Goal: Ask a question

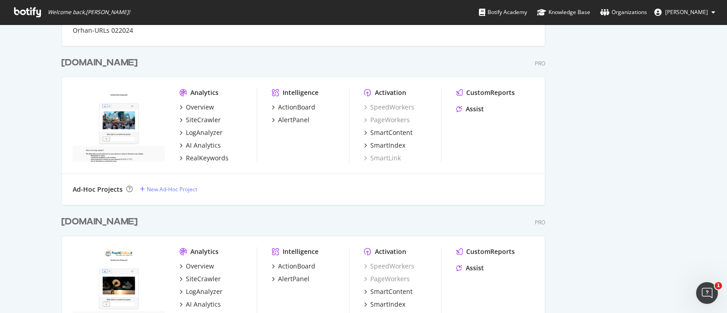
scroll to position [511, 0]
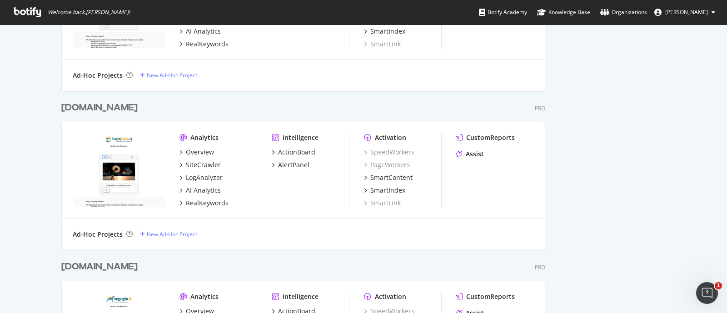
click at [77, 102] on div "[DOMAIN_NAME]" at bounding box center [99, 107] width 76 height 13
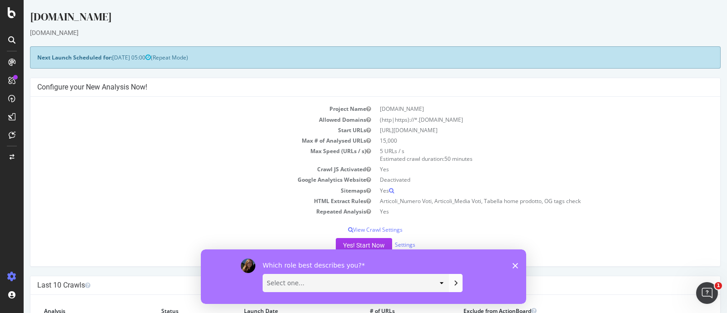
scroll to position [113, 0]
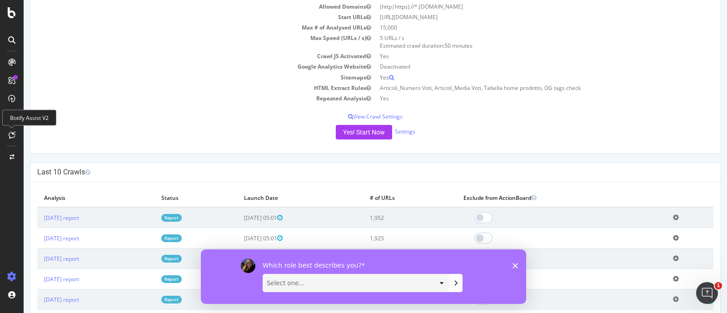
click at [17, 134] on div at bounding box center [12, 135] width 15 height 15
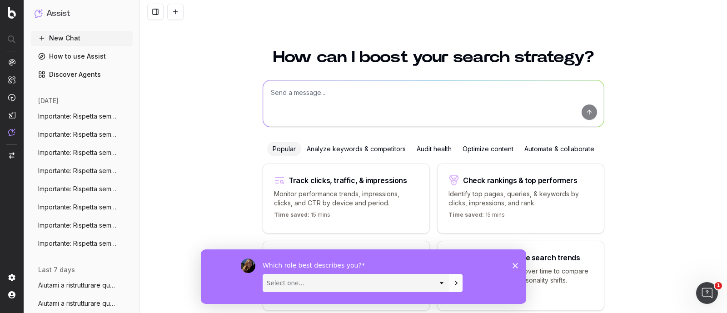
scroll to position [39, 0]
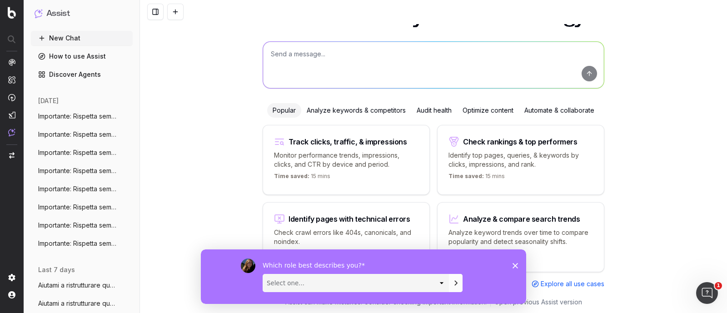
click at [86, 122] on button "Importante: Rispetta sempre tutte le seg" at bounding box center [82, 116] width 102 height 15
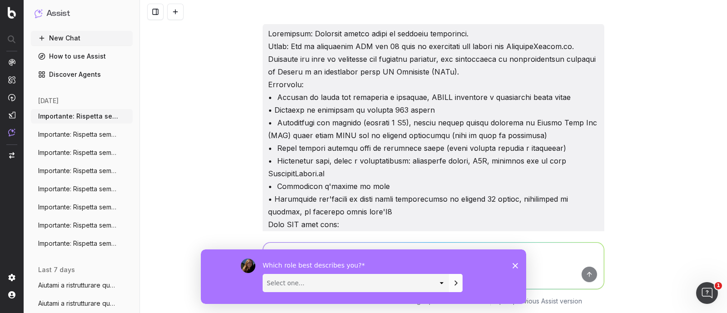
drag, startPoint x: 289, startPoint y: 144, endPoint x: 261, endPoint y: 19, distance: 127.9
click at [261, 19] on div "[URL][DOMAIN_NAME] • Keyword target: Finanziamento a tasso zero • Testo da aggi…" at bounding box center [433, 156] width 587 height 313
copy p "Loremipsum: Dolorsit ametco adipi el seddoeiu temporinci. Utlab: Etd ma aliquae…"
click at [172, 13] on button at bounding box center [175, 12] width 16 height 16
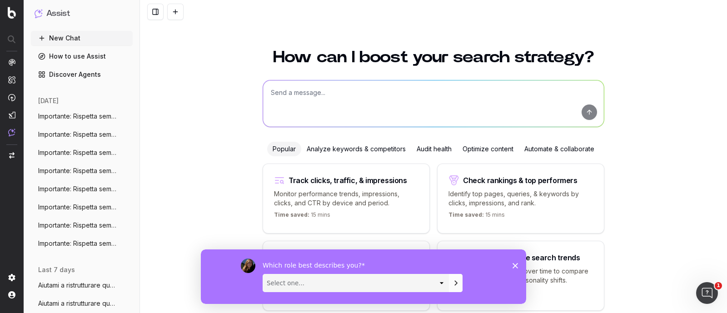
click at [514, 261] on div "Which role best describes you? Select one... Analyst/BI C-level Leadership Cont…" at bounding box center [363, 276] width 325 height 55
drag, startPoint x: 515, startPoint y: 266, endPoint x: 511, endPoint y: 259, distance: 8.2
click at [513, 264] on icon "Close survey" at bounding box center [514, 265] width 5 height 5
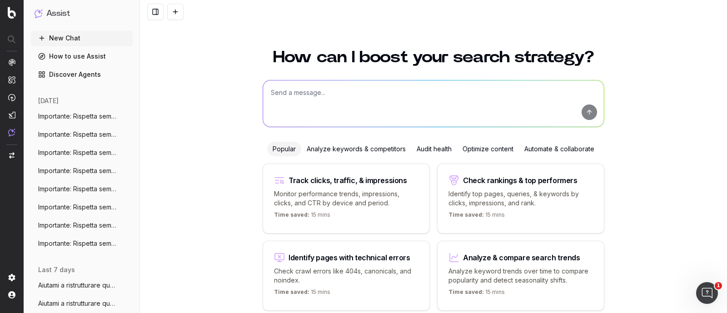
click at [402, 101] on textarea at bounding box center [433, 103] width 341 height 46
paste textarea "Importante: Rispetta sempre tutte le seguenti istruzioni. Ruolo: Sei un copywri…"
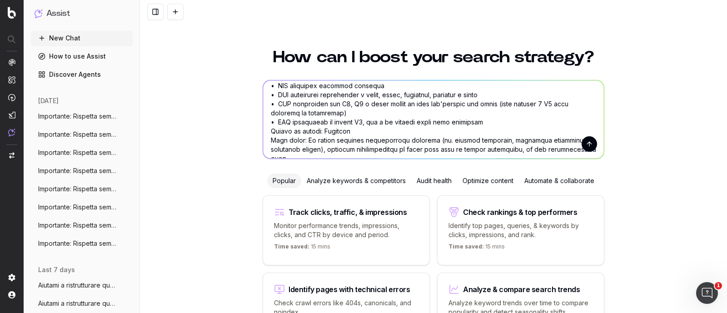
scroll to position [209, 0]
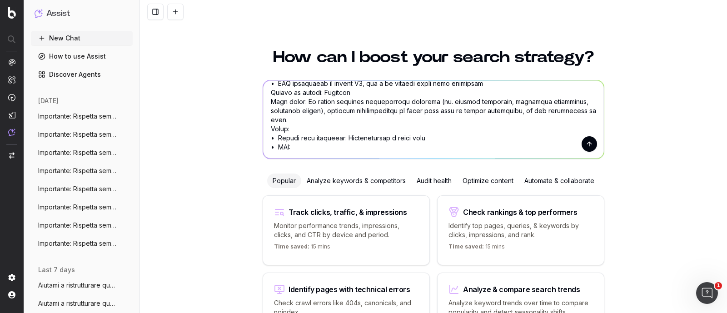
drag, startPoint x: 341, startPoint y: 138, endPoint x: 432, endPoint y: 137, distance: 91.3
click at [432, 137] on textarea at bounding box center [433, 119] width 341 height 78
paste textarea "Penale Estinzione Anticipata"
click at [308, 145] on textarea at bounding box center [433, 119] width 341 height 78
paste textarea "https://www.prestitionline.it/guide-prestiti/glossario-prestiti/penale-estinzio…"
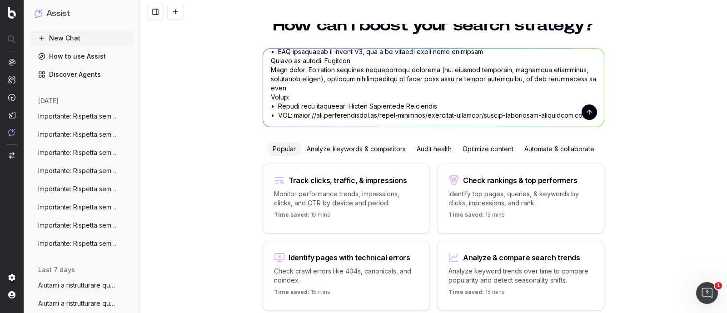
scroll to position [56, 0]
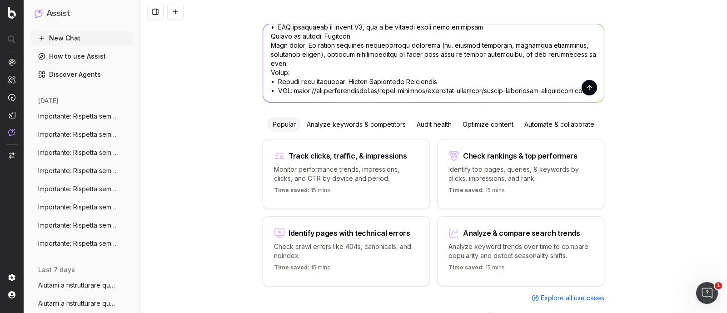
type textarea "Importante: Rispetta sempre tutte le seguenti istruzioni. Ruolo: Sei un copywri…"
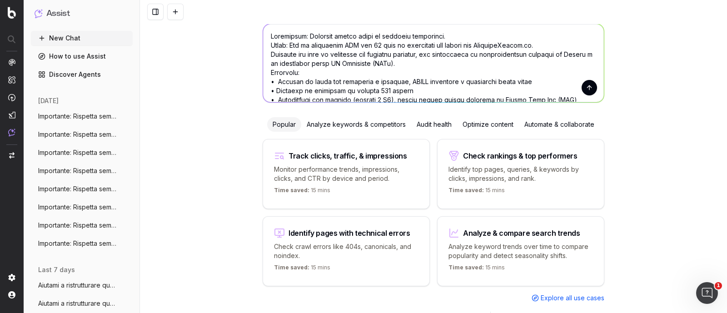
scroll to position [0, 0]
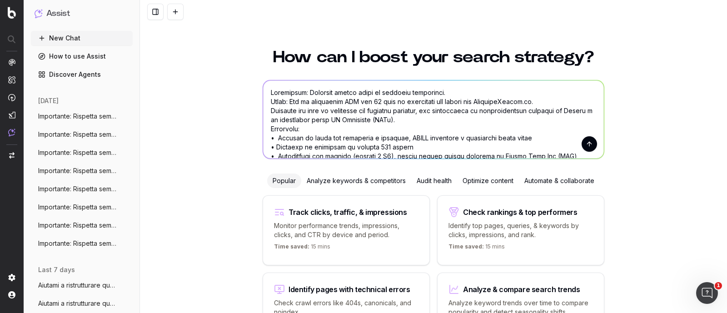
drag, startPoint x: 571, startPoint y: 90, endPoint x: 186, endPoint y: -26, distance: 402.0
click at [186, 0] on html "Assist New Chat How to use Assist Discover Agents yesterday Importante: Rispett…" at bounding box center [363, 156] width 727 height 313
click at [59, 131] on span "Importante: Rispetta sempre tutte le seg" at bounding box center [78, 134] width 80 height 9
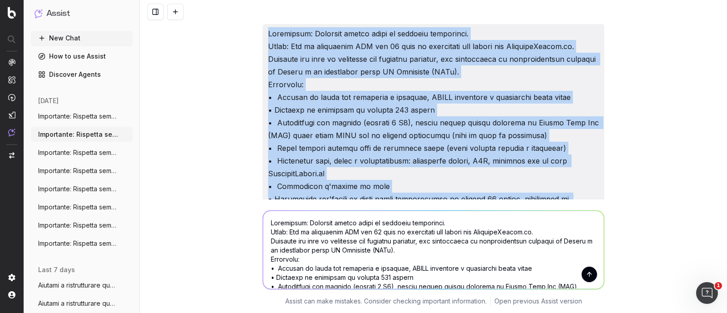
drag, startPoint x: 342, startPoint y: 112, endPoint x: 256, endPoint y: -20, distance: 158.1
click at [256, 0] on html "Assist New Chat How to use Assist Discover Agents yesterday Importante: Rispett…" at bounding box center [363, 156] width 727 height 313
copy p "Importante: Rispetta sempre tutte le seguenti istruzioni. Ruolo: Sei un copywri…"
click at [67, 113] on span "Importante: Rispetta sempre tutte le seg" at bounding box center [78, 116] width 80 height 9
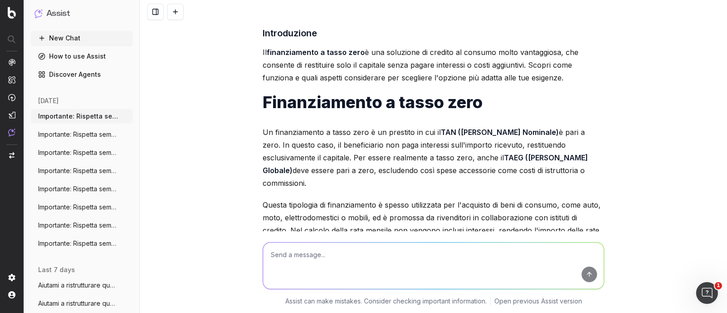
scroll to position [681, 0]
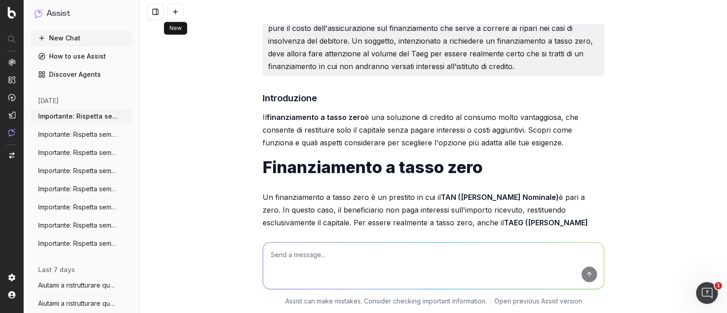
click at [177, 10] on button at bounding box center [175, 12] width 16 height 16
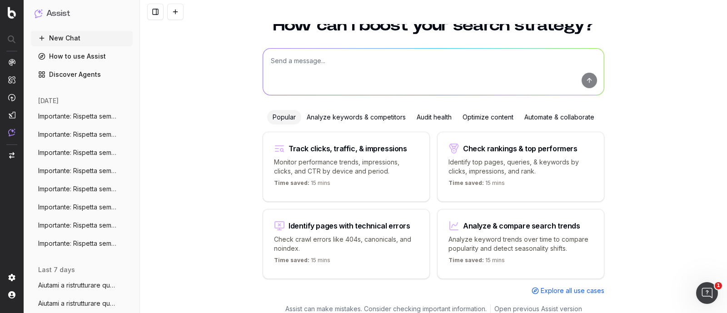
click at [286, 65] on textarea at bounding box center [433, 72] width 341 height 46
paste textarea "Importante: Rispetta sempre tutte le seguenti istruzioni. Ruolo: Sei un copywri…"
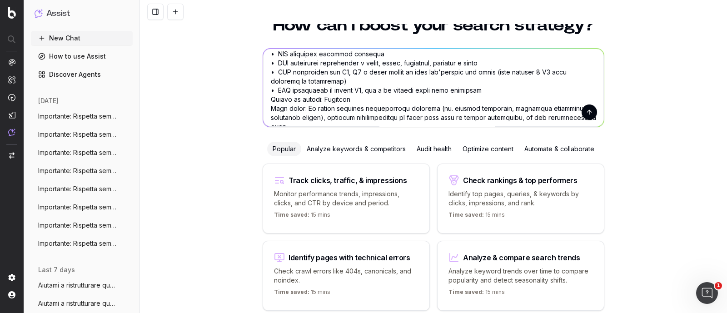
scroll to position [227, 0]
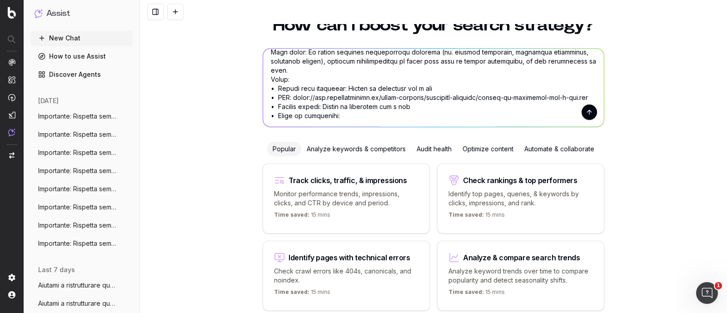
drag, startPoint x: 341, startPoint y: 86, endPoint x: 432, endPoint y: 90, distance: 91.4
click at [432, 90] on textarea at bounding box center [433, 88] width 341 height 78
paste textarea "https://www.prestitionline.it/guide-prestiti/glossario-prestiti/penale-estinzio…"
paste textarea "Penale Estinzione Anticipata"
drag, startPoint x: 289, startPoint y: 96, endPoint x: 572, endPoint y: 94, distance: 282.5
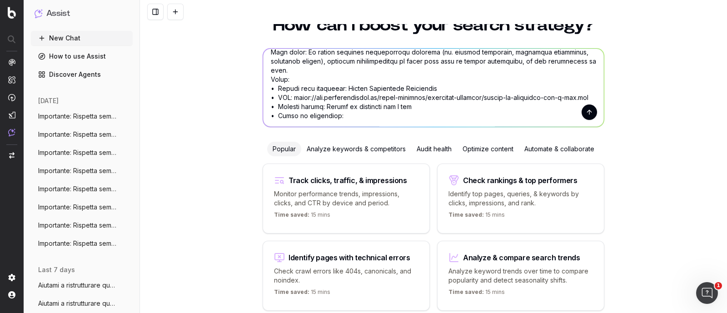
click at [577, 95] on textarea at bounding box center [433, 88] width 341 height 78
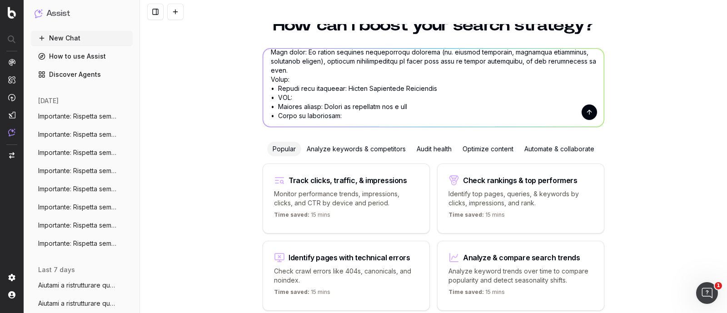
paste textarea "https://www.prestitionline.it/guide-prestiti/glossario-prestiti/penale-estinzio…"
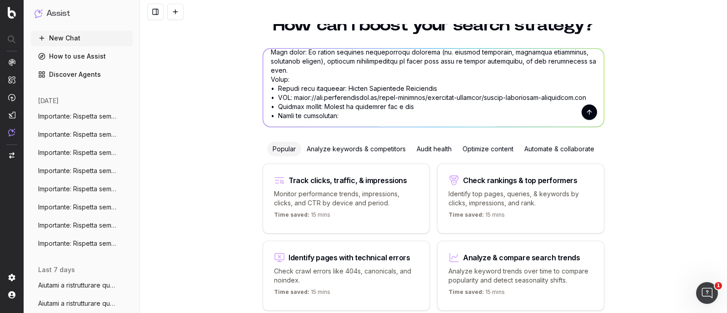
drag, startPoint x: 339, startPoint y: 89, endPoint x: 424, endPoint y: 88, distance: 85.4
click at [424, 88] on textarea at bounding box center [433, 88] width 341 height 78
drag, startPoint x: 411, startPoint y: 108, endPoint x: 324, endPoint y: 103, distance: 87.3
click at [324, 103] on textarea at bounding box center [433, 88] width 341 height 78
paste textarea "Penale Estinzione Anticipata"
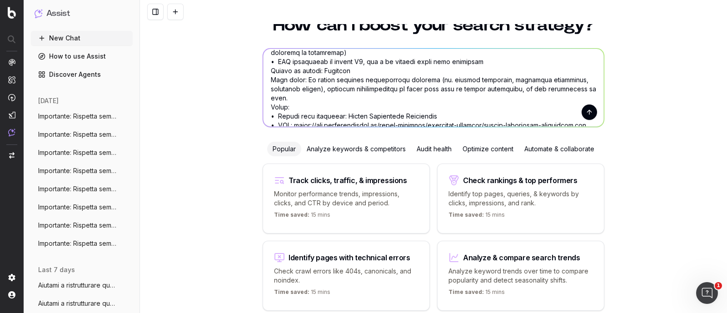
scroll to position [227, 0]
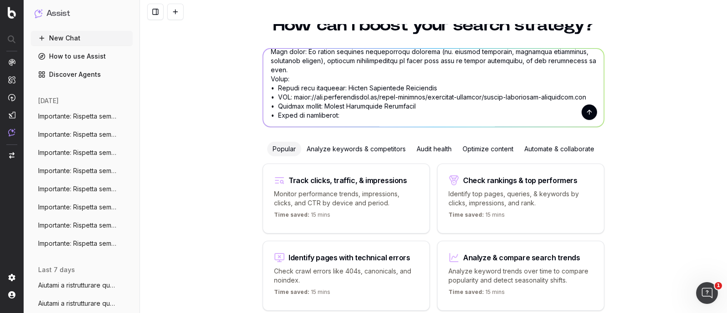
click at [354, 123] on textarea at bounding box center [433, 88] width 341 height 78
paste textarea "La penale di estinzione anticipata è l’onere che il debitore è tenuto a pagare …"
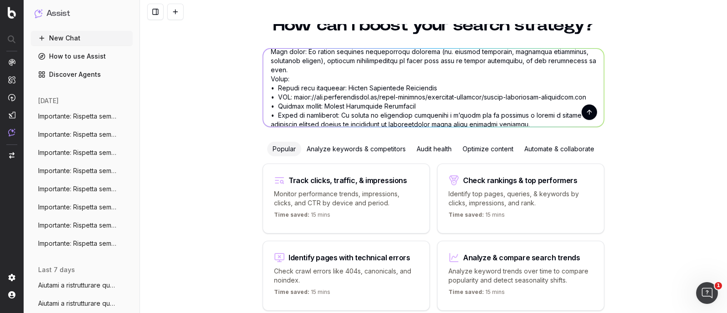
scroll to position [473, 0]
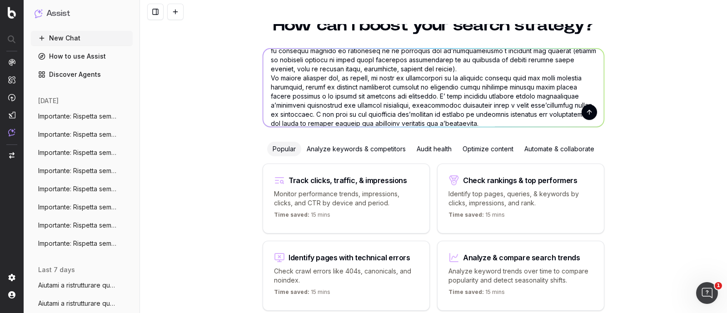
type textarea "Importante: Rispetta sempre tutte le seguenti istruzioni. Ruolo: Sei un copywri…"
click at [583, 114] on button "submit" at bounding box center [588, 111] width 15 height 15
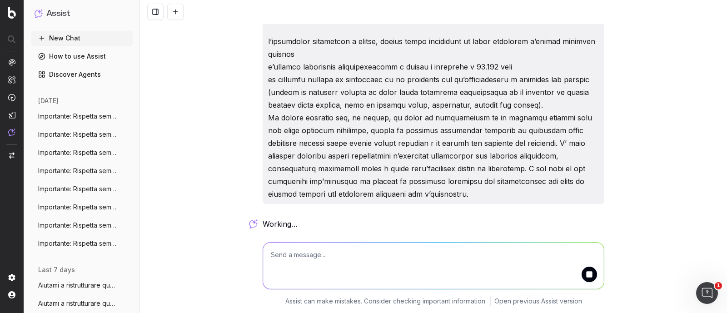
scroll to position [639, 0]
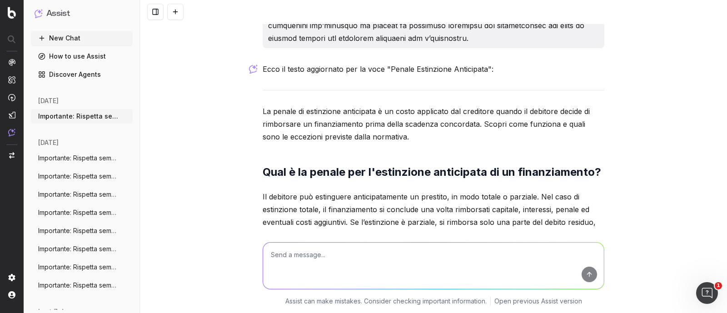
scroll to position [809, 0]
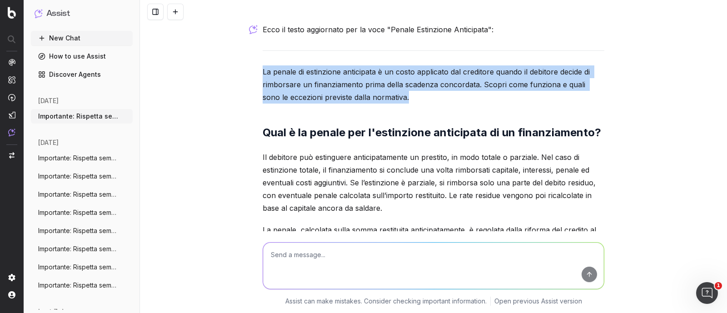
drag, startPoint x: 259, startPoint y: 94, endPoint x: 392, endPoint y: 126, distance: 136.4
click at [392, 104] on p "La penale di estinzione anticipata è un costo applicato dal creditore quando il…" at bounding box center [434, 84] width 342 height 38
copy p "La penale di estinzione anticipata è un costo applicato dal creditore quando il…"
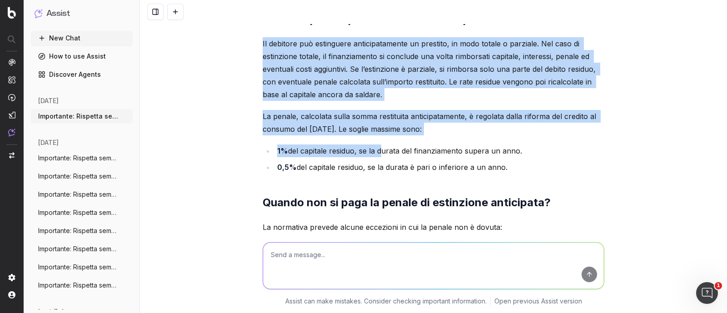
scroll to position [979, 0]
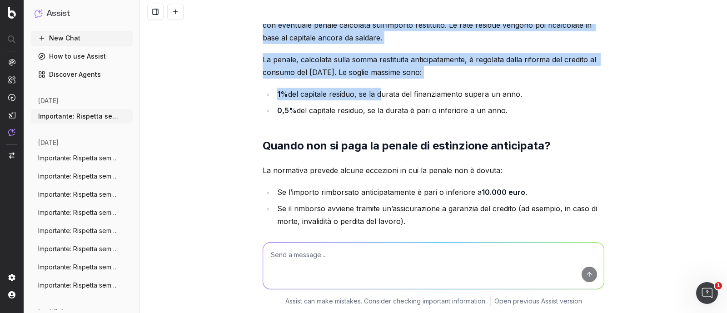
drag, startPoint x: 258, startPoint y: 120, endPoint x: 508, endPoint y: 128, distance: 249.5
click at [508, 128] on div "Ecco il testo aggiornato per la voce "Penale Estinzione Anticipata": La penale …" at bounding box center [434, 128] width 342 height 550
copy div "Il debitore può estinguere anticipatamente un prestito, in modo totale o parzia…"
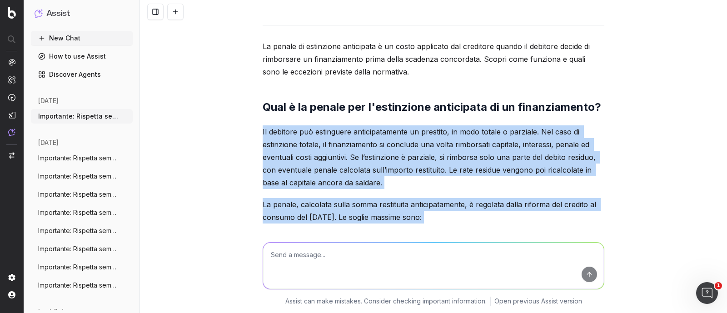
scroll to position [891, 0]
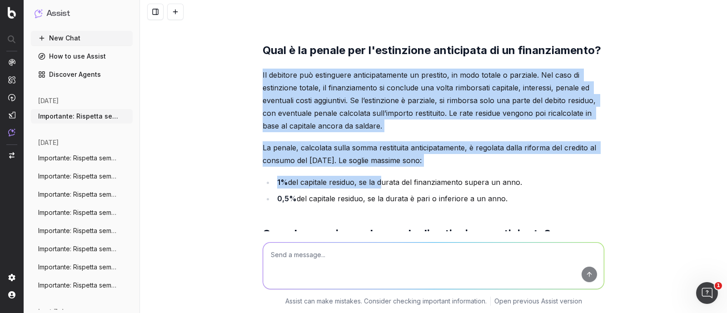
click at [284, 114] on p "Il debitore può estinguere anticipatamente un prestito, in modo totale o parzia…" at bounding box center [434, 101] width 342 height 64
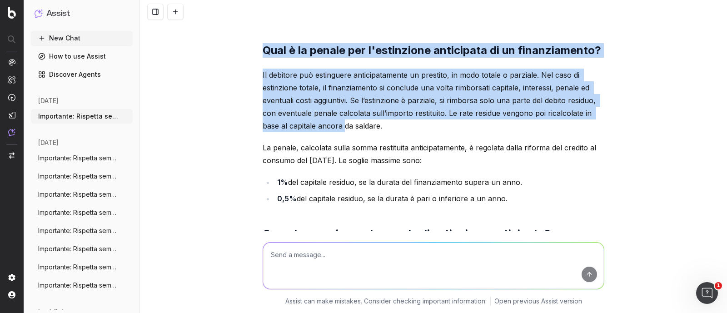
scroll to position [948, 0]
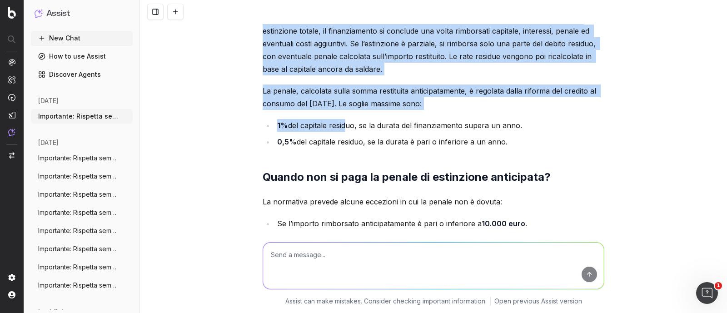
drag, startPoint x: 258, startPoint y: 76, endPoint x: 340, endPoint y: 148, distance: 109.1
click at [340, 149] on div "Ecco il testo aggiornato per la voce "Penale Estinzione Anticipata": La penale …" at bounding box center [434, 159] width 342 height 550
click at [339, 110] on p "La penale, calcolata sulla somma restituita anticipatamente, è regolata dalla r…" at bounding box center [434, 96] width 342 height 25
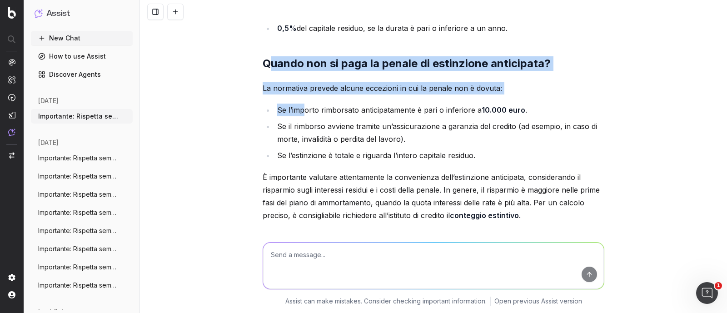
scroll to position [1118, 0]
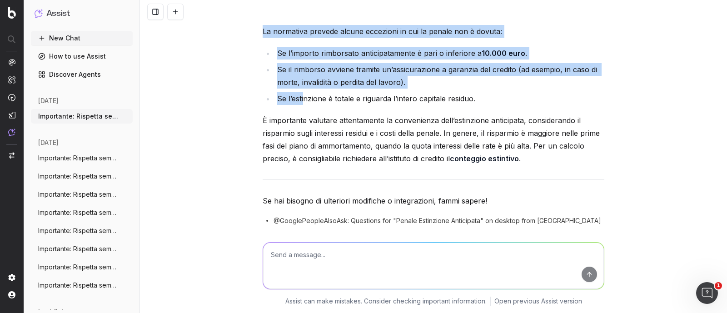
drag, startPoint x: 263, startPoint y: 85, endPoint x: 300, endPoint y: 116, distance: 48.0
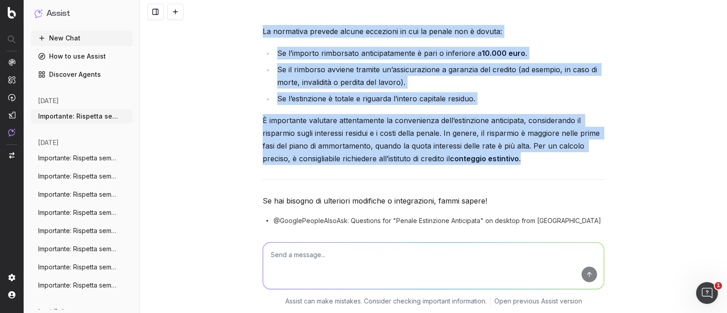
drag, startPoint x: 259, startPoint y: 31, endPoint x: 520, endPoint y: 183, distance: 301.8
copy div "Quando non si paga la penale di estinzione anticipata? La normativa prevede alc…"
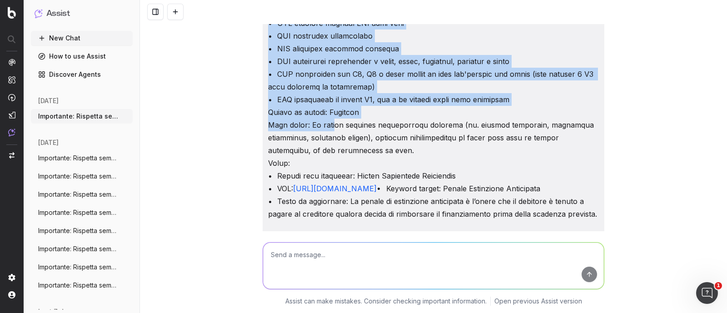
scroll to position [284, 0]
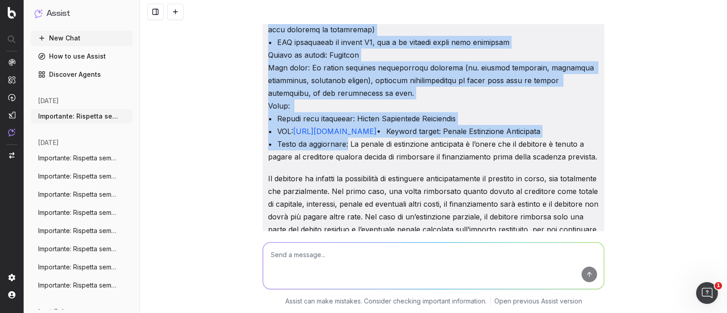
drag, startPoint x: 262, startPoint y: 30, endPoint x: 339, endPoint y: 165, distance: 155.4
click at [339, 165] on div "https://www.prestitionline.it/guide-prestiti/glossario-prestiti/penale-estinzio…" at bounding box center [434, 137] width 342 height 794
copy p "Importante: Rispetta sempre tutte le seguenti istruzioni. Ruolo: Sei un copywri…"
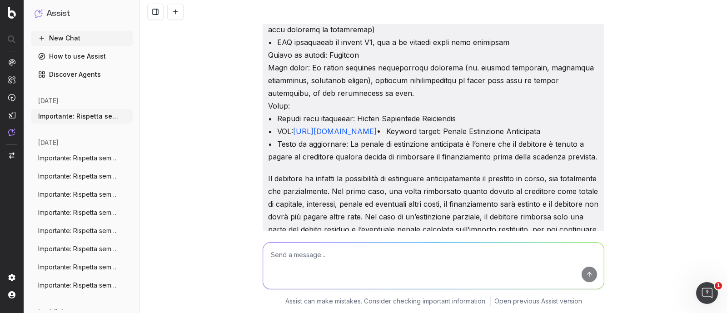
click at [304, 258] on textarea at bounding box center [433, 266] width 341 height 46
paste textarea "Importante: Rispetta sempre tutte le seguenti istruzioni. Ruolo: Sei un copywri…"
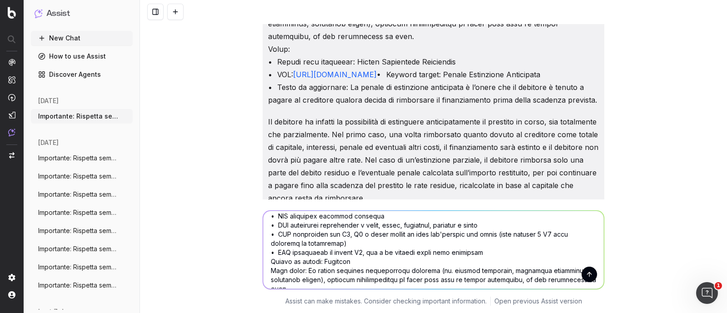
scroll to position [227, 0]
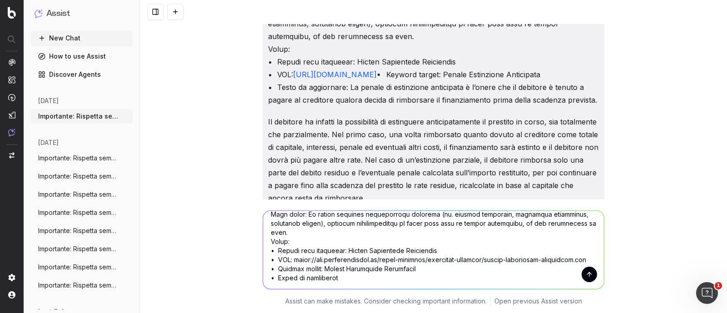
drag, startPoint x: 341, startPoint y: 246, endPoint x: 427, endPoint y: 248, distance: 86.8
click at [427, 248] on textarea at bounding box center [433, 250] width 341 height 78
paste textarea "iano di ammortamento"
drag, startPoint x: 289, startPoint y: 257, endPoint x: 574, endPoint y: 257, distance: 284.8
click at [574, 257] on textarea at bounding box center [433, 250] width 341 height 78
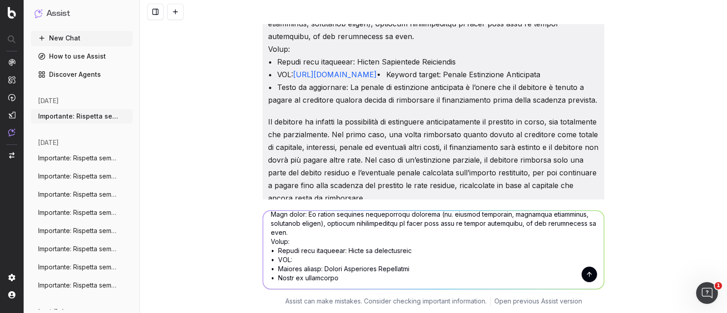
paste textarea "https://www.prestitionline.it/guide-prestiti/glossario-prestiti/piano-di-ammort…"
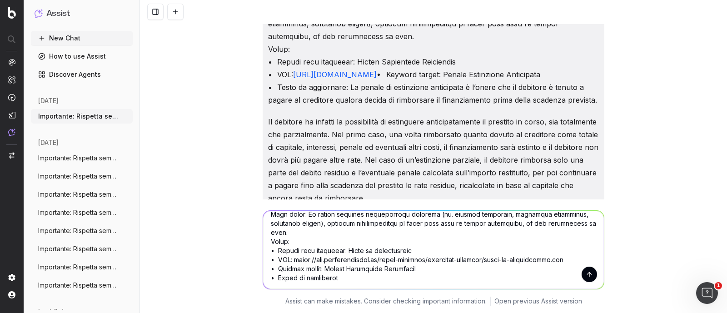
drag, startPoint x: 409, startPoint y: 267, endPoint x: 323, endPoint y: 265, distance: 85.9
click at [323, 265] on textarea at bounding box center [433, 250] width 341 height 78
paste textarea "iano di ammortamento"
click at [338, 277] on textarea at bounding box center [433, 250] width 341 height 78
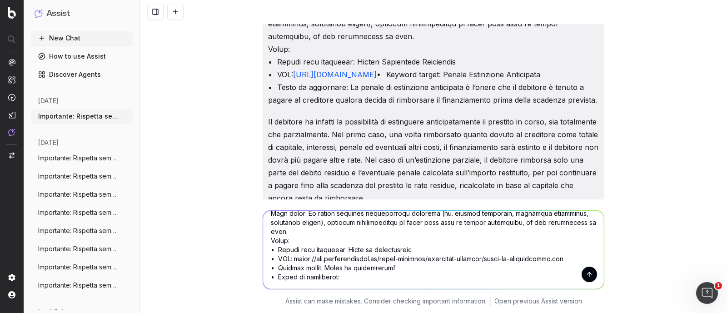
paste textarea "Piano di ammortamento Il piano di ammortamento (di un prestito o mutuo, in gene…"
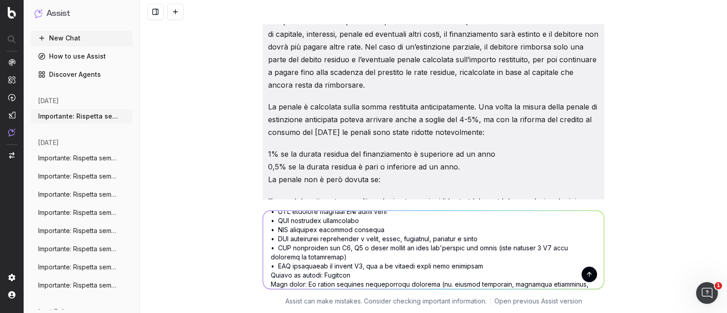
scroll to position [139, 0]
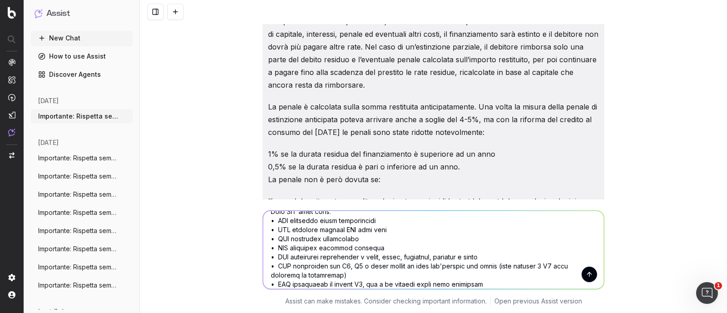
click at [375, 246] on textarea at bounding box center [433, 250] width 341 height 78
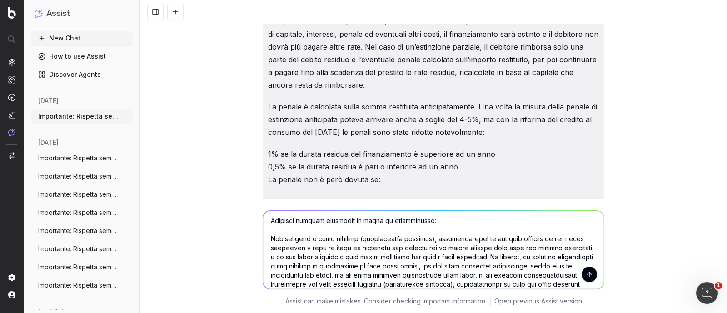
scroll to position [706, 0]
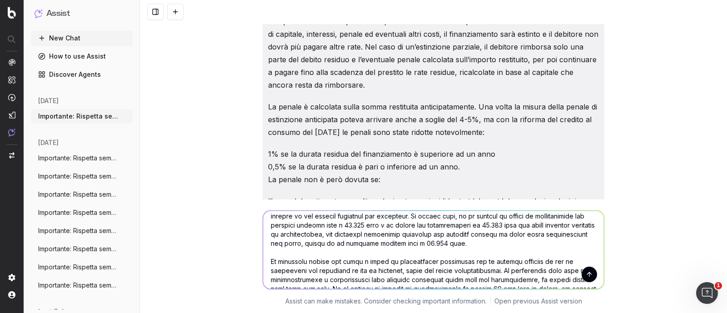
type textarea "Importante: Rispetta sempre tutte le seguenti istruzioni. Ruolo: Sei un copywri…"
click at [588, 272] on button "submit" at bounding box center [588, 274] width 15 height 15
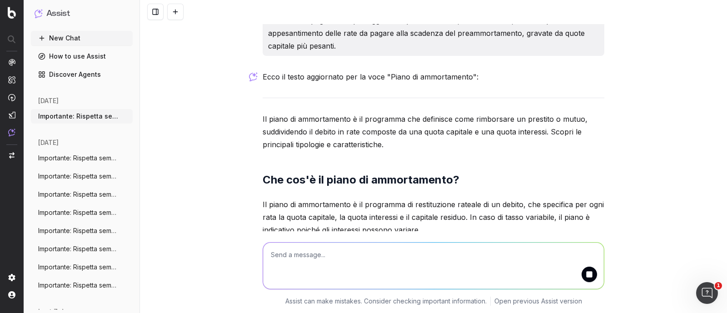
scroll to position [2662, 0]
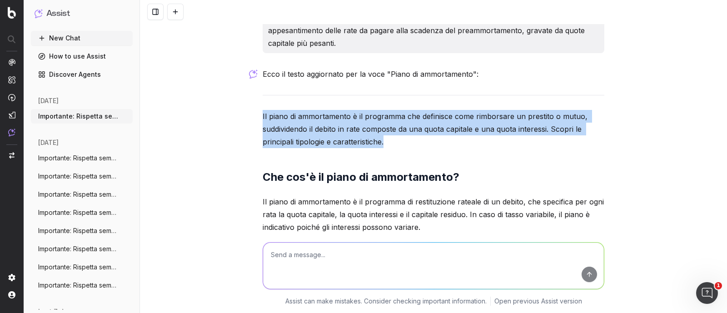
drag, startPoint x: 257, startPoint y: 151, endPoint x: 387, endPoint y: 179, distance: 132.7
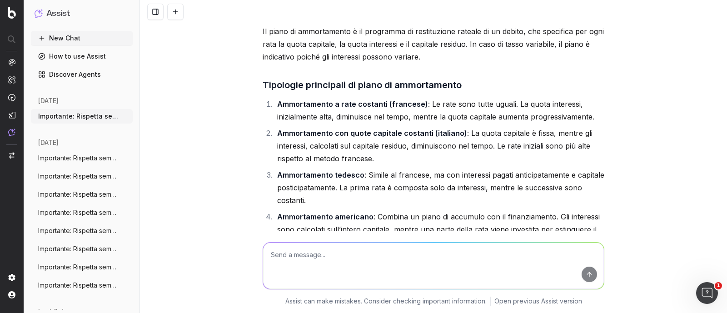
scroll to position [2776, 0]
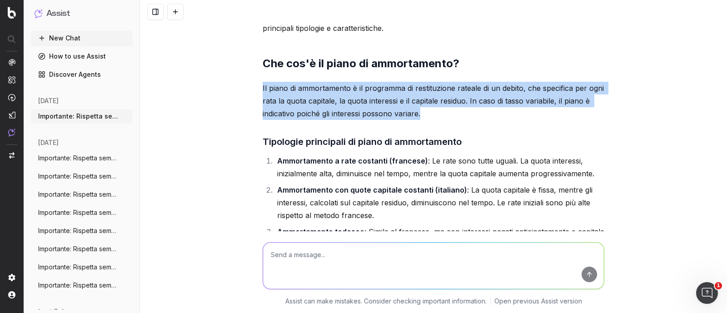
drag, startPoint x: 423, startPoint y: 151, endPoint x: 253, endPoint y: 125, distance: 172.3
click at [253, 125] on div "https://www.prestitionline.it/guide-prestiti/glossario-prestiti/penale-estinzio…" at bounding box center [433, 156] width 587 height 313
copy p "Il piano di ammortamento è il programma di restituzione rateale di un debito, c…"
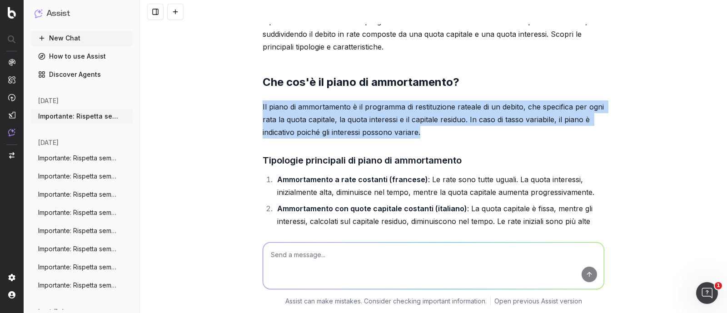
scroll to position [2719, 0]
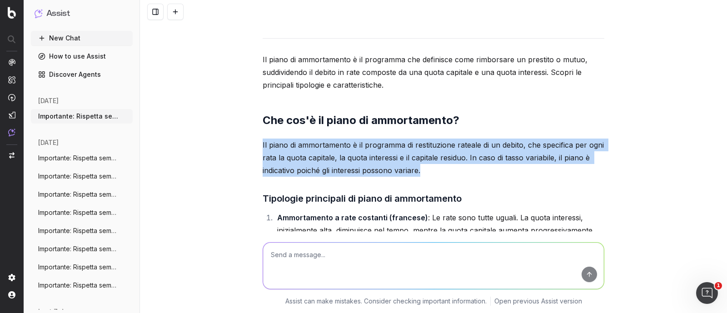
copy p "Il piano di ammortamento è il programma di restituzione rateale di un debito, c…"
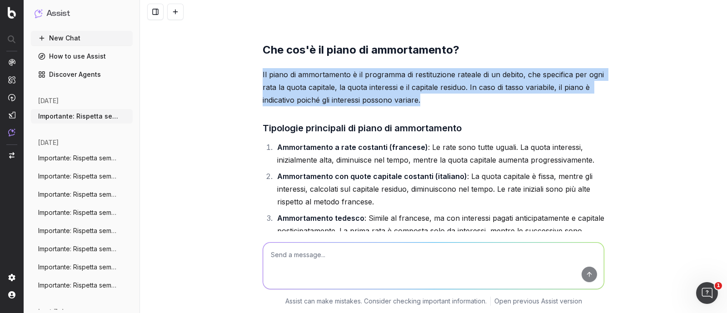
scroll to position [2833, 0]
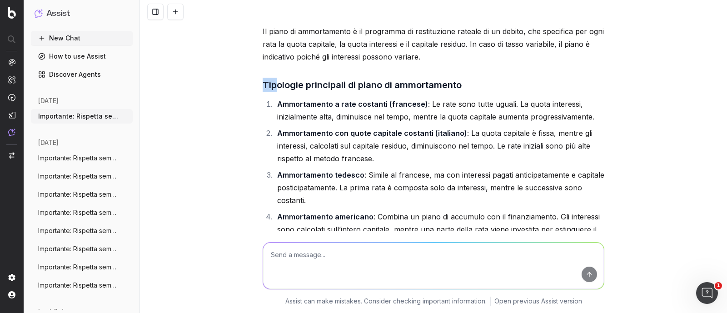
drag, startPoint x: 258, startPoint y: 120, endPoint x: 269, endPoint y: 126, distance: 12.2
click at [269, 92] on h3 "Tipologie principali di piano di ammortamento" at bounding box center [434, 85] width 342 height 15
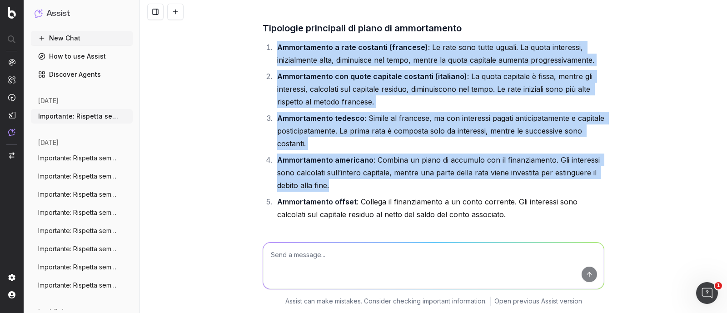
scroll to position [2946, 0]
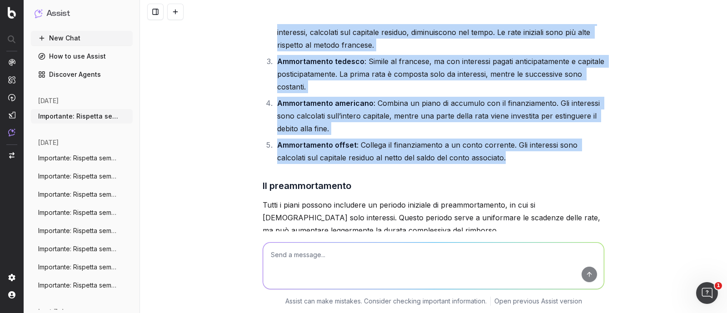
drag, startPoint x: 273, startPoint y: 138, endPoint x: 486, endPoint y: 198, distance: 221.3
click at [486, 164] on ol "Ammortamento a rate costanti (francese) : Le rate sono tutte uguali. La quota i…" at bounding box center [434, 74] width 342 height 180
copy ol "Ammortamento a rate costanti (francese) : Le rate sono tutte uguali. La quota i…"
